Goal: Information Seeking & Learning: Learn about a topic

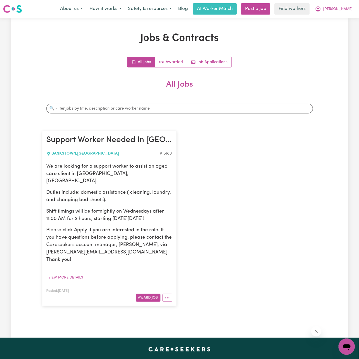
click at [220, 178] on div "Support Worker Needed In [GEOGRAPHIC_DATA], [GEOGRAPHIC_DATA] [GEOGRAPHIC_DATA]…" at bounding box center [179, 219] width 281 height 186
click at [283, 75] on div "All Jobs Awarded Job Applications All Jobs Search jobs Support Worker Needed In…" at bounding box center [179, 184] width 275 height 255
